Goal: Task Accomplishment & Management: Manage account settings

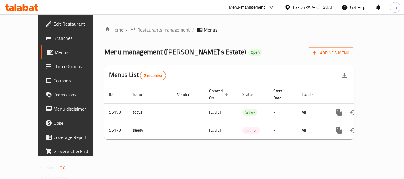
click at [323, 11] on div "[GEOGRAPHIC_DATA]" at bounding box center [312, 7] width 39 height 6
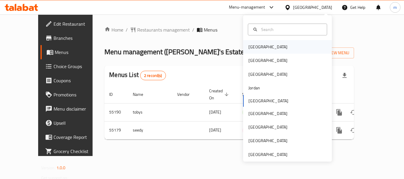
click at [303, 46] on div "[GEOGRAPHIC_DATA]" at bounding box center [287, 47] width 89 height 14
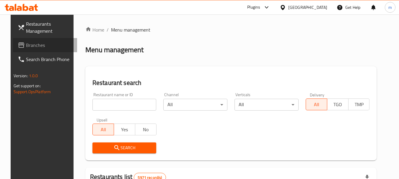
click at [26, 43] on span "Branches" at bounding box center [49, 45] width 47 height 7
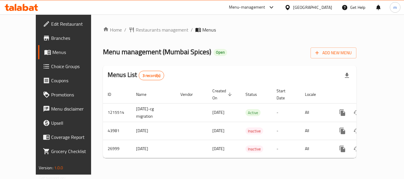
click at [320, 8] on div "Bahrain" at bounding box center [312, 7] width 39 height 6
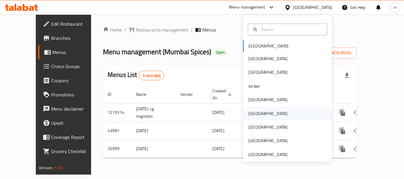
click at [257, 117] on div "[GEOGRAPHIC_DATA]" at bounding box center [267, 114] width 48 height 14
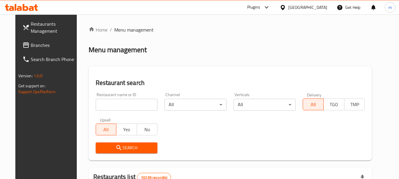
click at [32, 45] on span "Branches" at bounding box center [54, 45] width 47 height 7
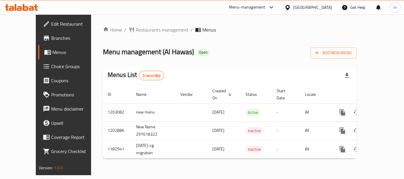
click at [324, 8] on div "[GEOGRAPHIC_DATA]" at bounding box center [312, 7] width 39 height 6
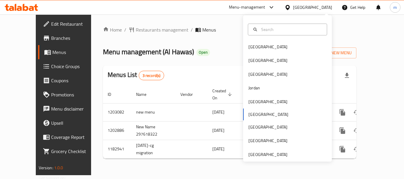
click at [264, 160] on div "Bahrain Egypt Iraq Jordan Kuwait Oman Qatar Saudi Arabia United Arab Emirates" at bounding box center [287, 88] width 89 height 147
click at [266, 153] on div "[GEOGRAPHIC_DATA]" at bounding box center [267, 155] width 39 height 6
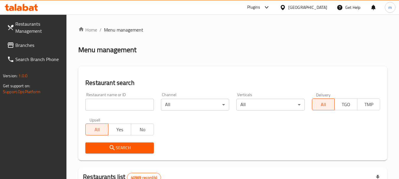
click at [18, 43] on span "Branches" at bounding box center [38, 45] width 47 height 7
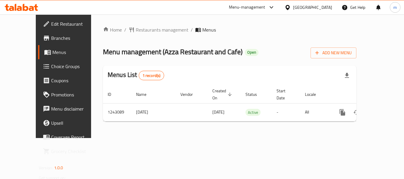
click at [322, 2] on div "[GEOGRAPHIC_DATA]" at bounding box center [307, 7] width 57 height 14
click at [296, 9] on div "[GEOGRAPHIC_DATA]" at bounding box center [312, 7] width 39 height 6
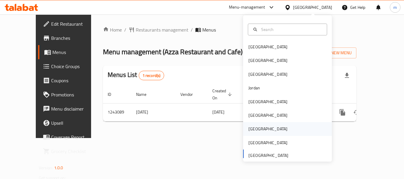
click at [255, 130] on div "[GEOGRAPHIC_DATA]" at bounding box center [267, 129] width 48 height 14
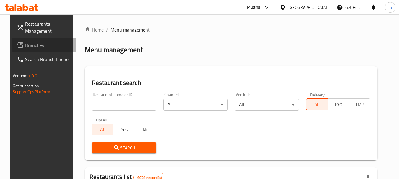
click at [25, 45] on span "Branches" at bounding box center [48, 45] width 47 height 7
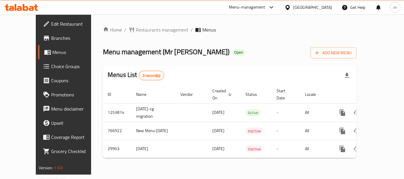
click at [51, 27] on span "Edit Restaurant" at bounding box center [74, 23] width 47 height 7
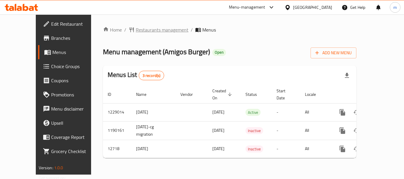
click at [136, 30] on span "Restaurants management" at bounding box center [162, 29] width 53 height 7
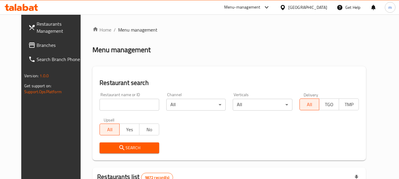
click at [28, 42] on icon at bounding box center [31, 45] width 7 height 7
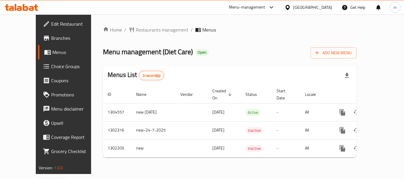
click at [322, 3] on div "[GEOGRAPHIC_DATA]" at bounding box center [307, 7] width 57 height 14
click at [293, 6] on div at bounding box center [288, 7] width 9 height 6
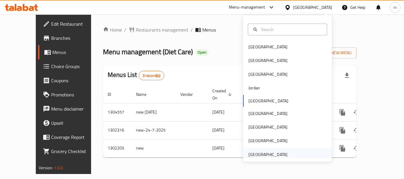
click at [263, 153] on div "[GEOGRAPHIC_DATA]" at bounding box center [267, 155] width 39 height 6
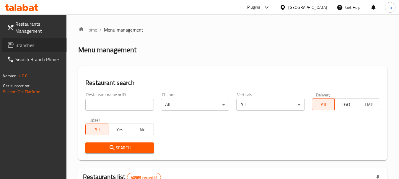
click at [27, 38] on link "Branches" at bounding box center [34, 45] width 64 height 14
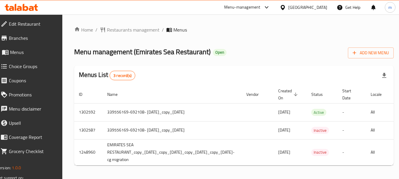
click at [315, 4] on div "[GEOGRAPHIC_DATA]" at bounding box center [303, 7] width 57 height 14
click at [282, 8] on icon at bounding box center [283, 7] width 4 height 5
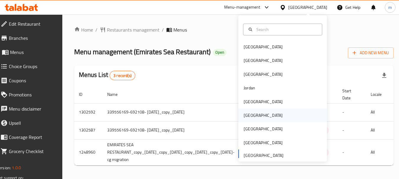
click at [244, 117] on div "Oman" at bounding box center [263, 115] width 39 height 6
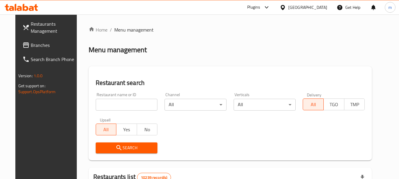
click at [29, 38] on link "Restaurants Management" at bounding box center [50, 27] width 64 height 21
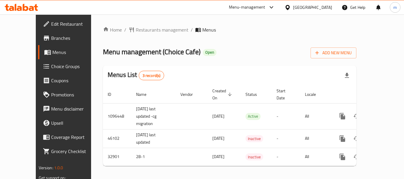
click at [289, 8] on icon at bounding box center [287, 7] width 4 height 5
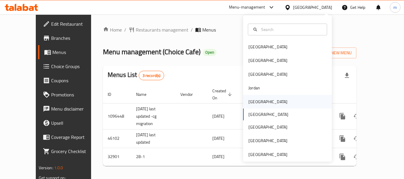
click at [248, 99] on div "[GEOGRAPHIC_DATA]" at bounding box center [267, 102] width 39 height 6
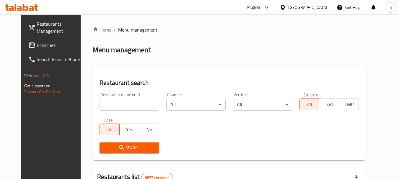
click at [37, 47] on span "Branches" at bounding box center [60, 45] width 47 height 7
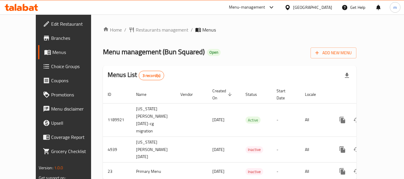
click at [293, 10] on div at bounding box center [288, 7] width 9 height 6
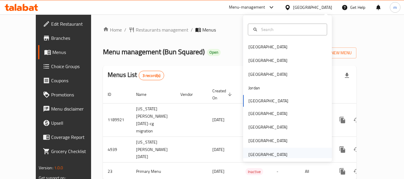
click at [263, 152] on div "[GEOGRAPHIC_DATA]" at bounding box center [267, 155] width 39 height 6
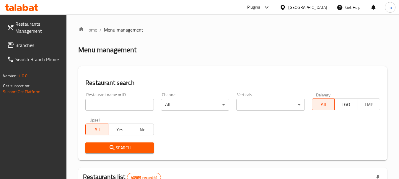
click at [15, 42] on span at bounding box center [11, 45] width 8 height 7
